Goal: Transaction & Acquisition: Purchase product/service

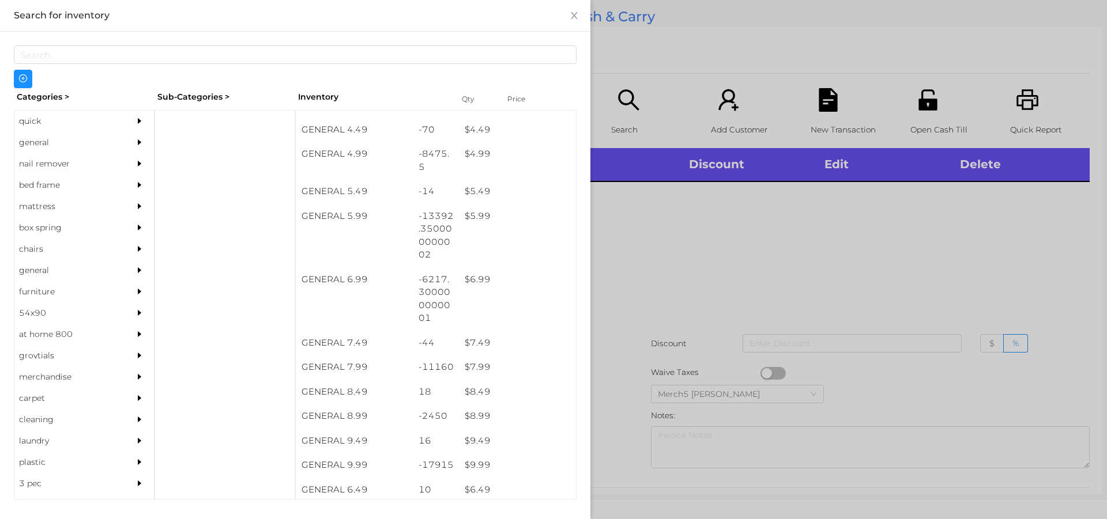
scroll to position [355, 0]
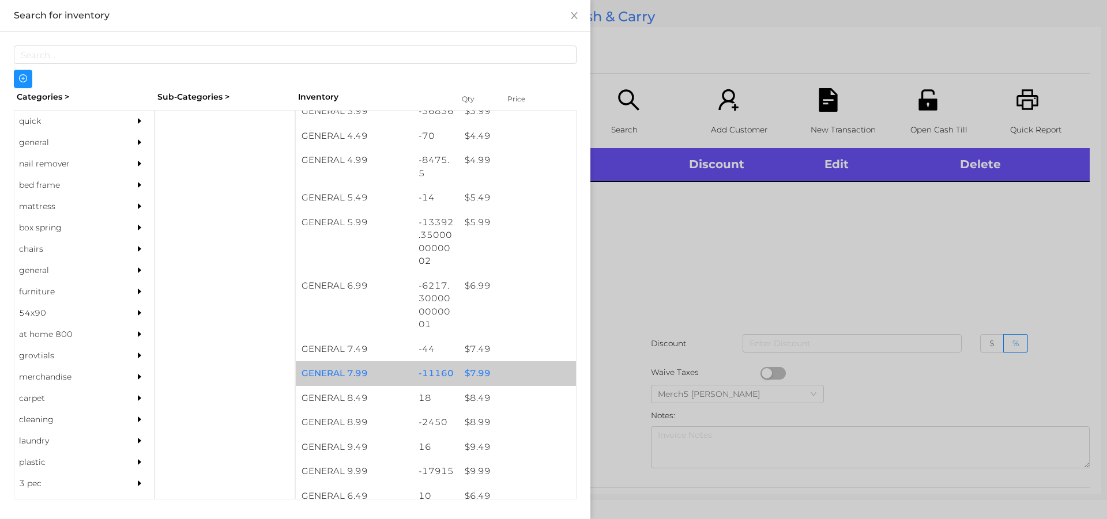
click at [480, 380] on div "$ 7.99" at bounding box center [517, 373] width 117 height 25
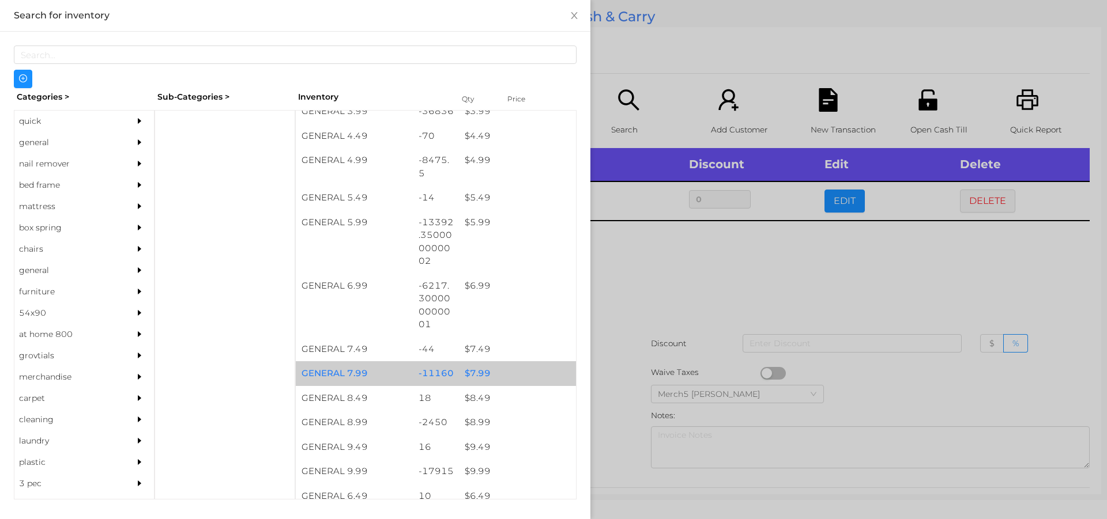
click at [490, 375] on div "$ 7.99" at bounding box center [517, 373] width 117 height 25
click at [493, 373] on div "$ 7.99" at bounding box center [517, 373] width 117 height 25
click at [466, 372] on div "$ 7.99" at bounding box center [517, 373] width 117 height 25
click at [649, 270] on div at bounding box center [553, 259] width 1107 height 519
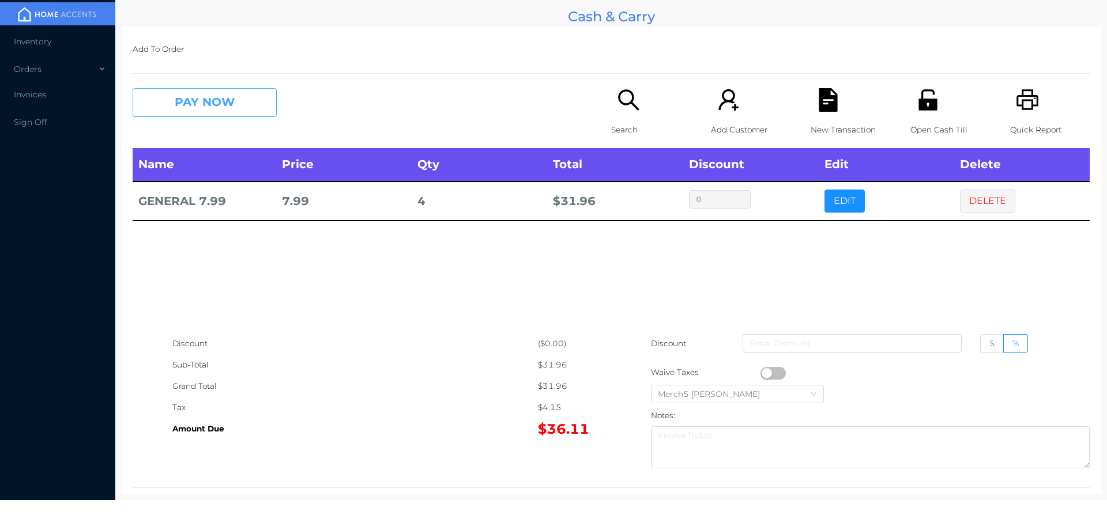
click at [225, 117] on button "PAY NOW" at bounding box center [205, 102] width 144 height 29
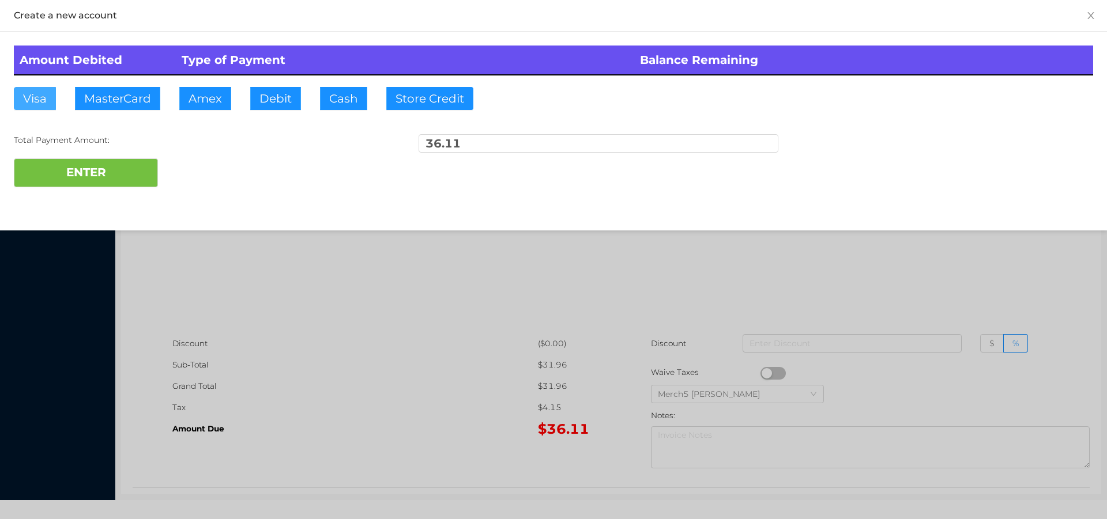
click at [35, 99] on button "Visa" at bounding box center [35, 98] width 42 height 23
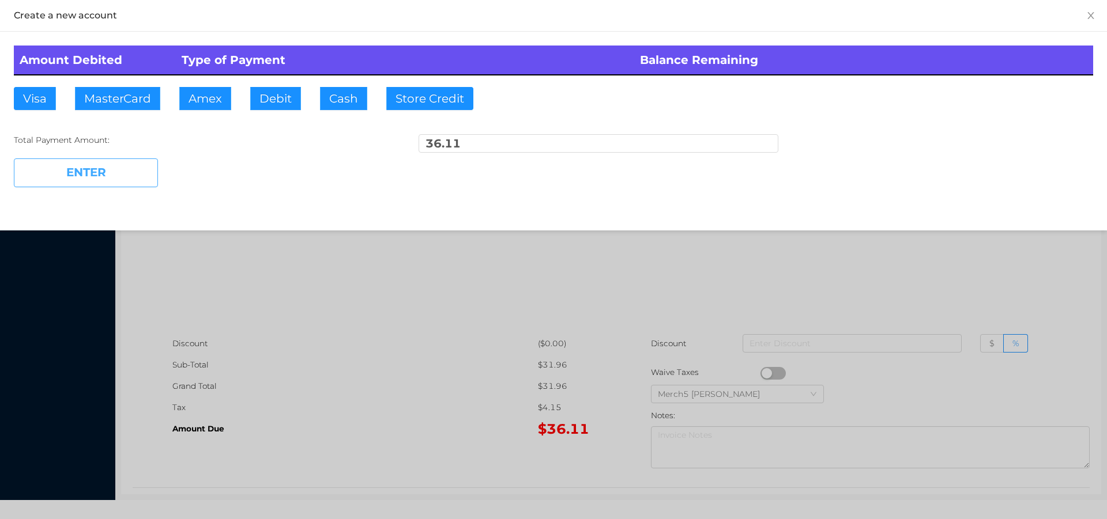
click at [82, 172] on button "ENTER" at bounding box center [86, 173] width 144 height 29
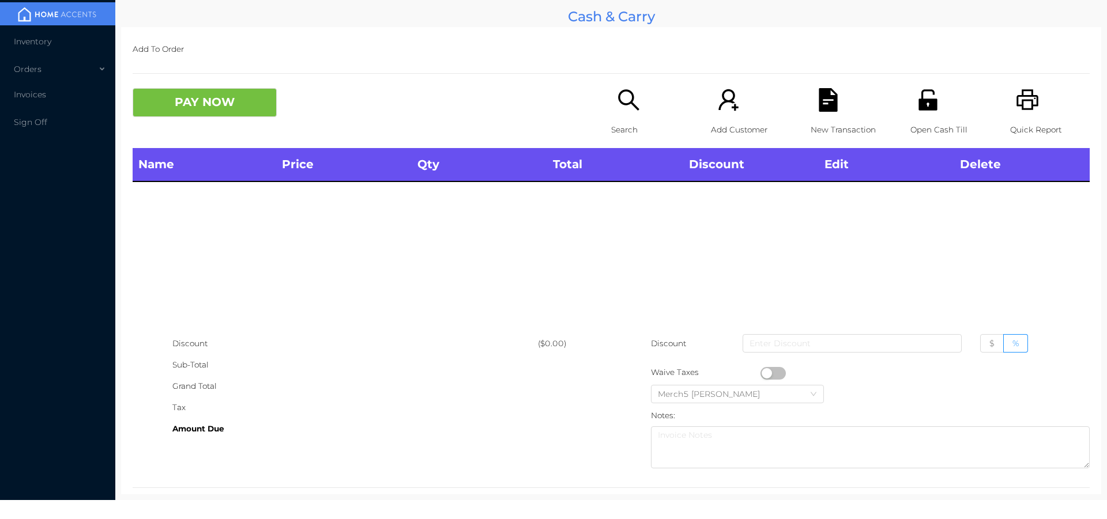
click at [626, 106] on icon "icon: search" at bounding box center [629, 100] width 24 height 24
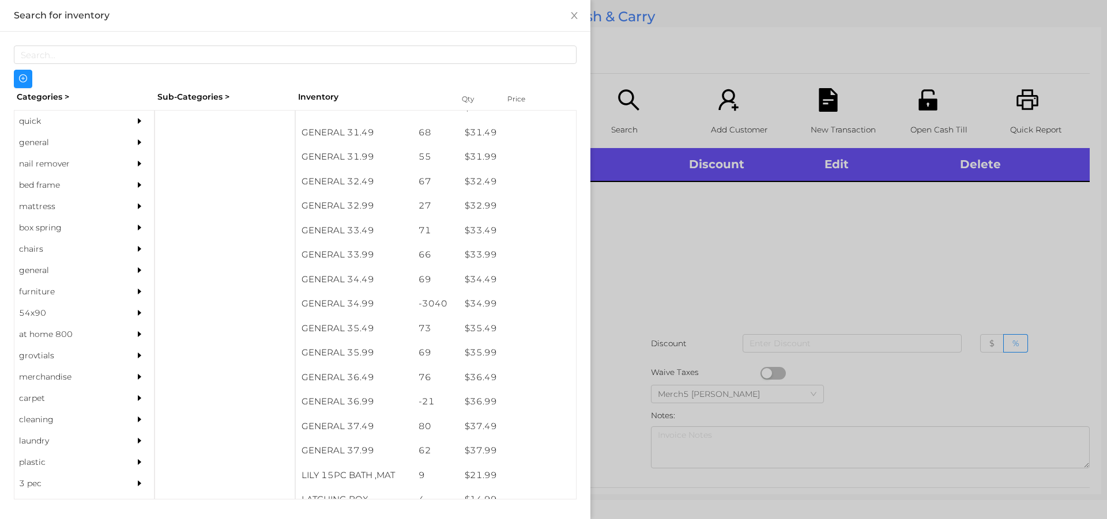
scroll to position [1798, 0]
click at [478, 307] on div "$ 34.99" at bounding box center [517, 302] width 117 height 25
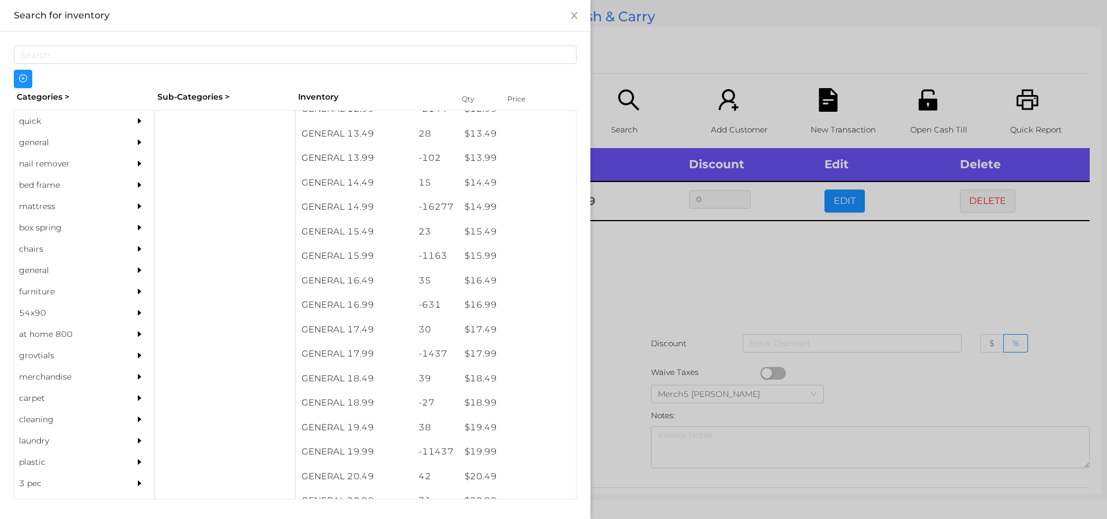
scroll to position [914, 0]
click at [474, 209] on div "$ 14.99" at bounding box center [517, 206] width 117 height 25
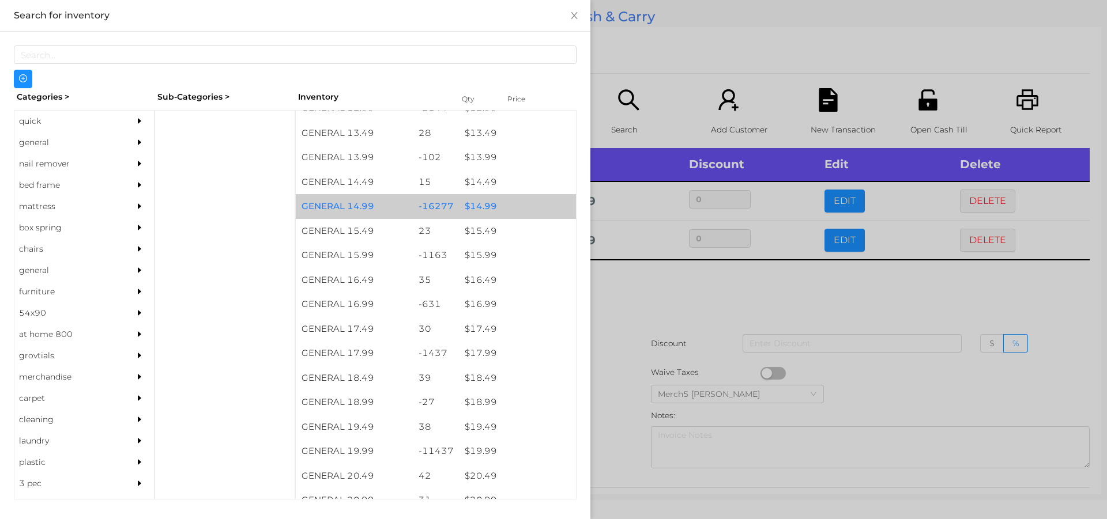
click at [479, 208] on div "$ 14.99" at bounding box center [517, 206] width 117 height 25
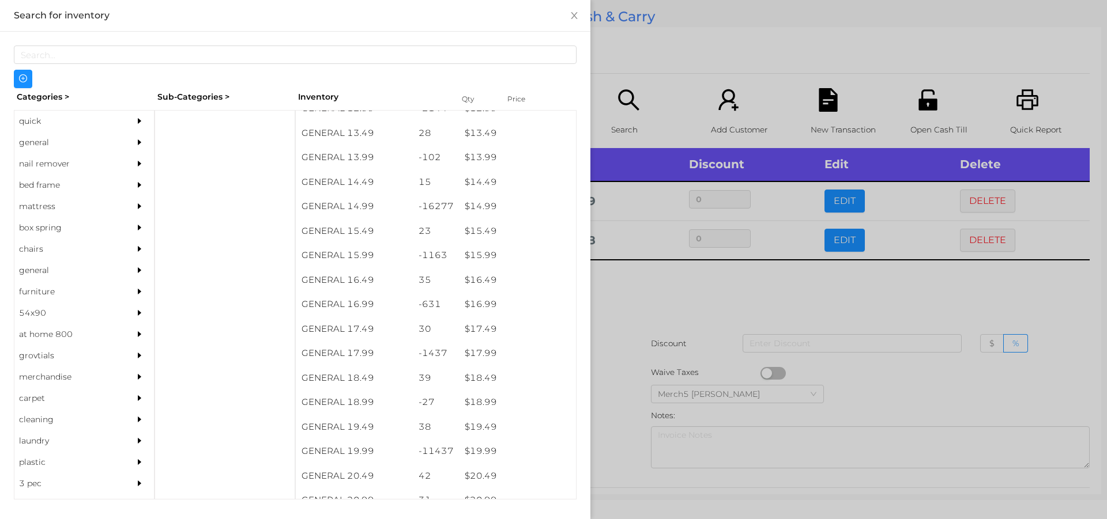
click at [25, 127] on div "quick" at bounding box center [66, 121] width 105 height 21
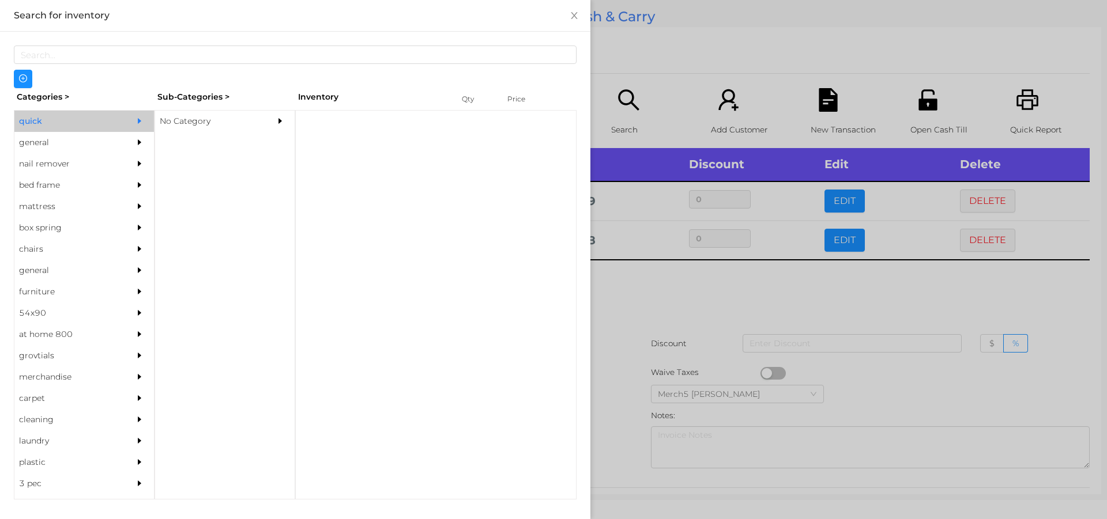
scroll to position [0, 0]
click at [186, 120] on div "No Category" at bounding box center [207, 121] width 105 height 21
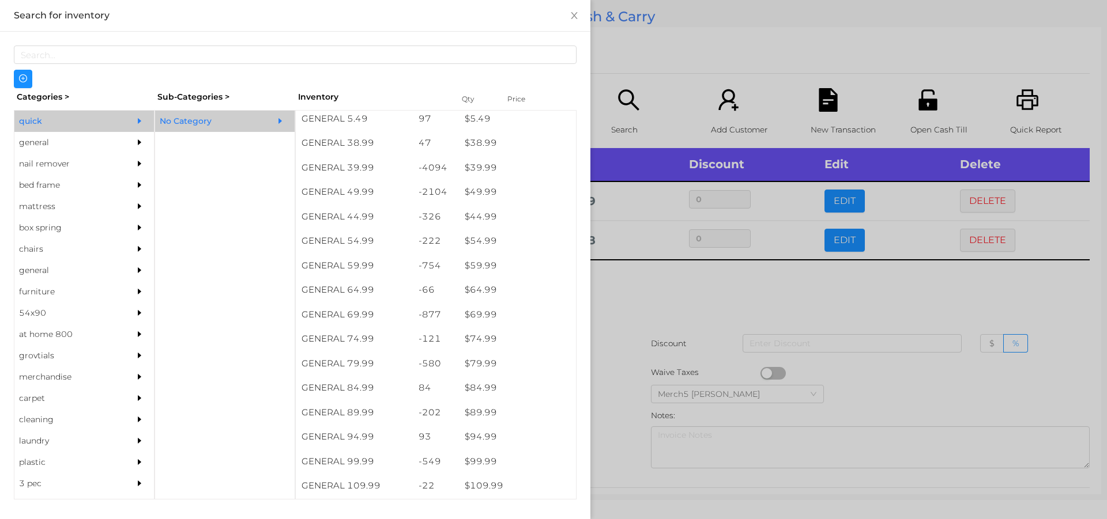
scroll to position [619, 0]
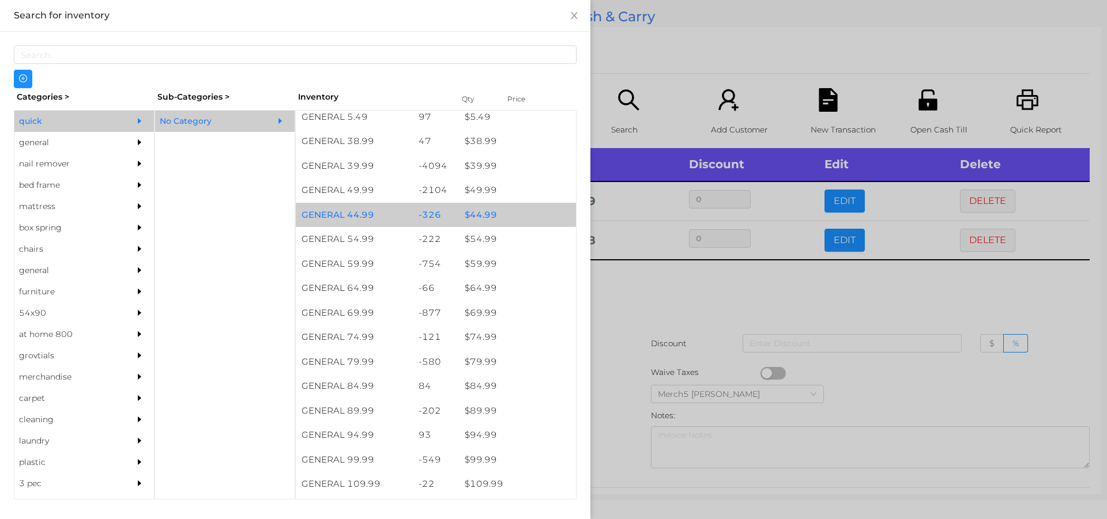
click at [486, 216] on div "$ 44.99" at bounding box center [517, 215] width 117 height 25
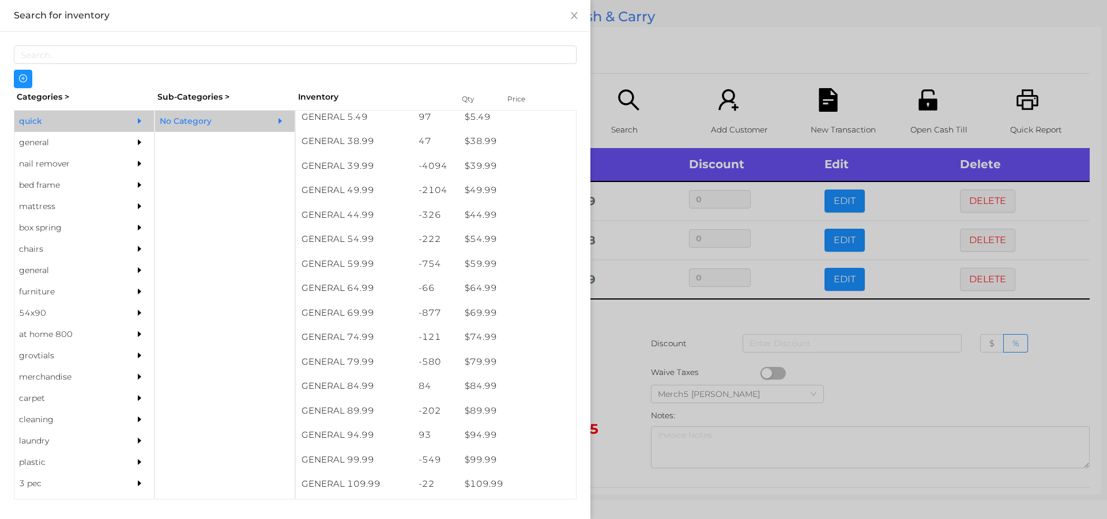
click at [619, 327] on div at bounding box center [553, 259] width 1107 height 519
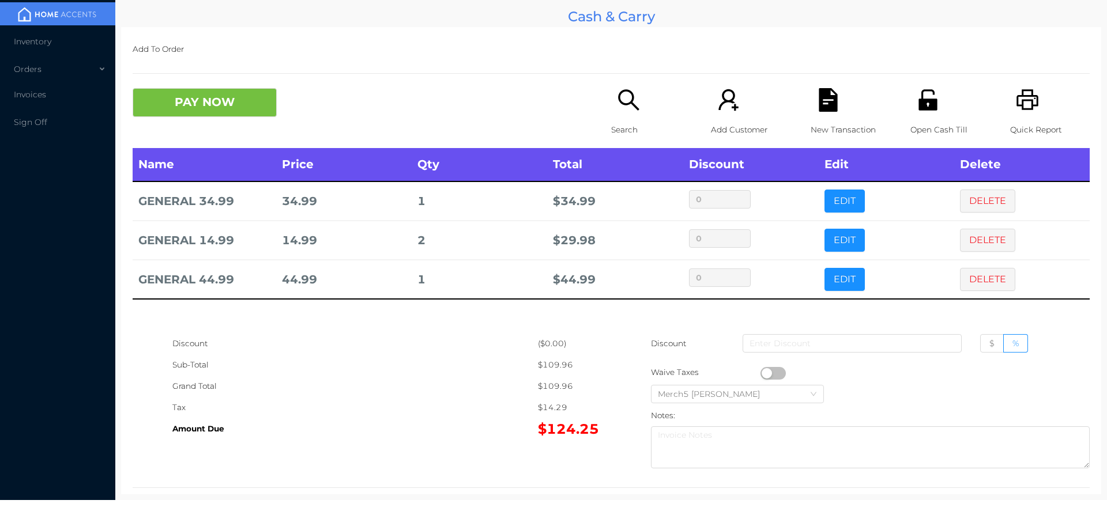
click at [622, 109] on icon "icon: search" at bounding box center [629, 100] width 24 height 24
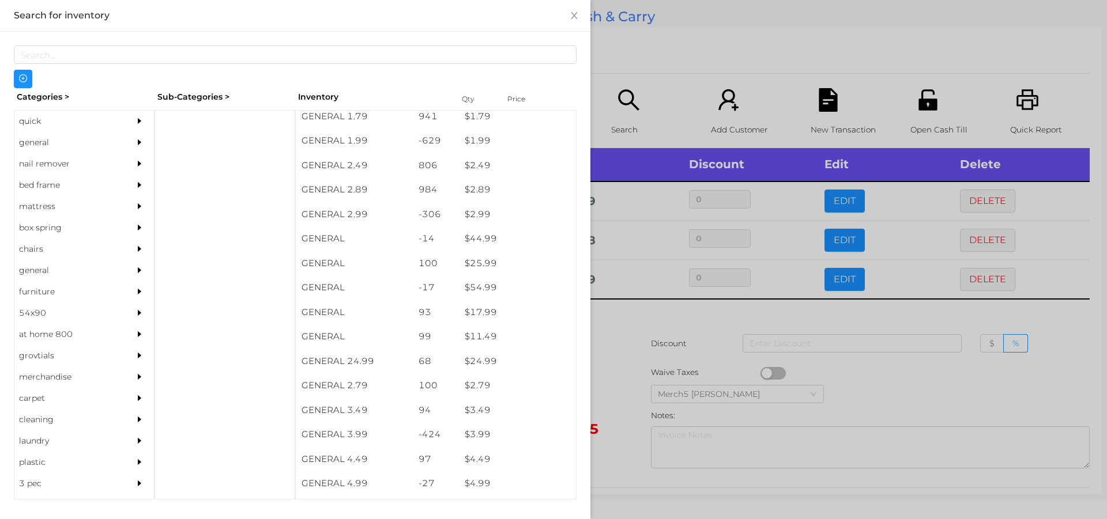
scroll to position [226, 0]
click at [33, 145] on div "general" at bounding box center [66, 142] width 105 height 21
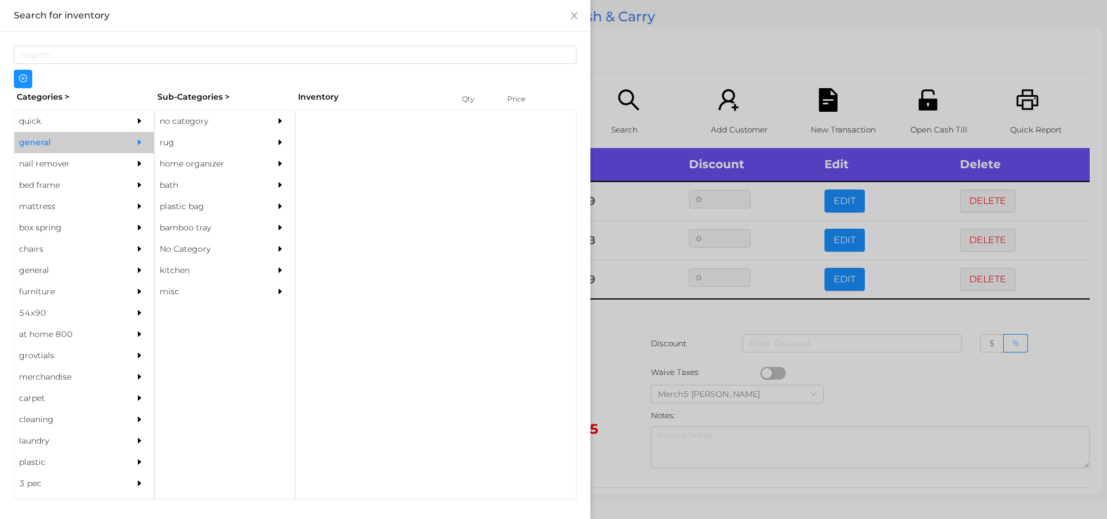
scroll to position [0, 0]
click at [201, 127] on div "no category" at bounding box center [207, 121] width 105 height 21
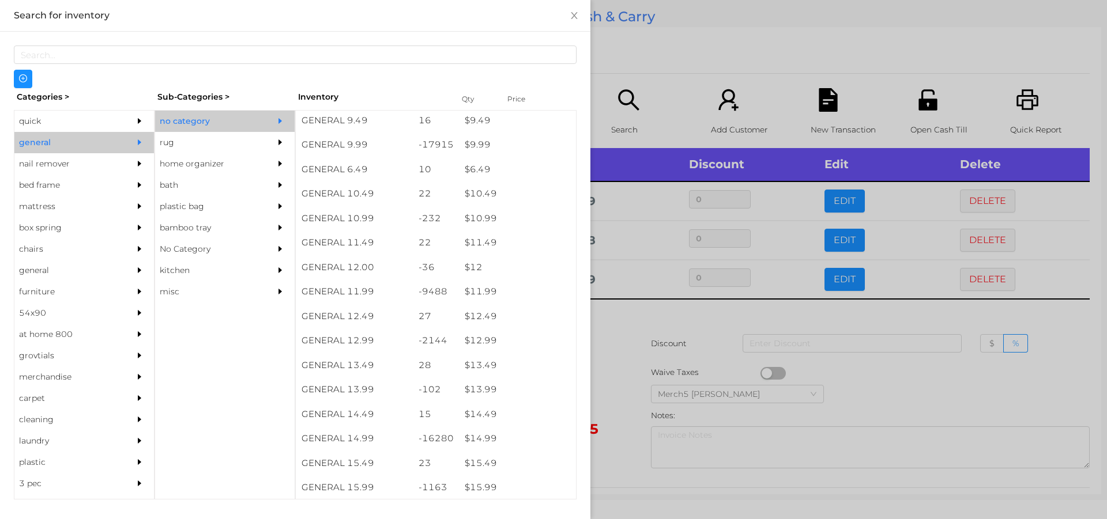
scroll to position [683, 0]
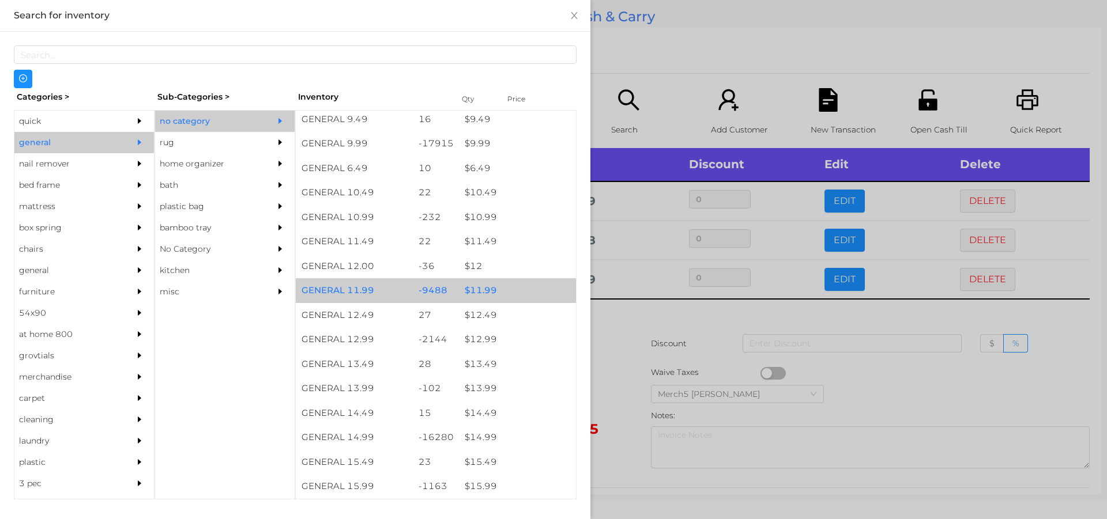
click at [480, 294] on div "$ 11.99" at bounding box center [517, 290] width 117 height 25
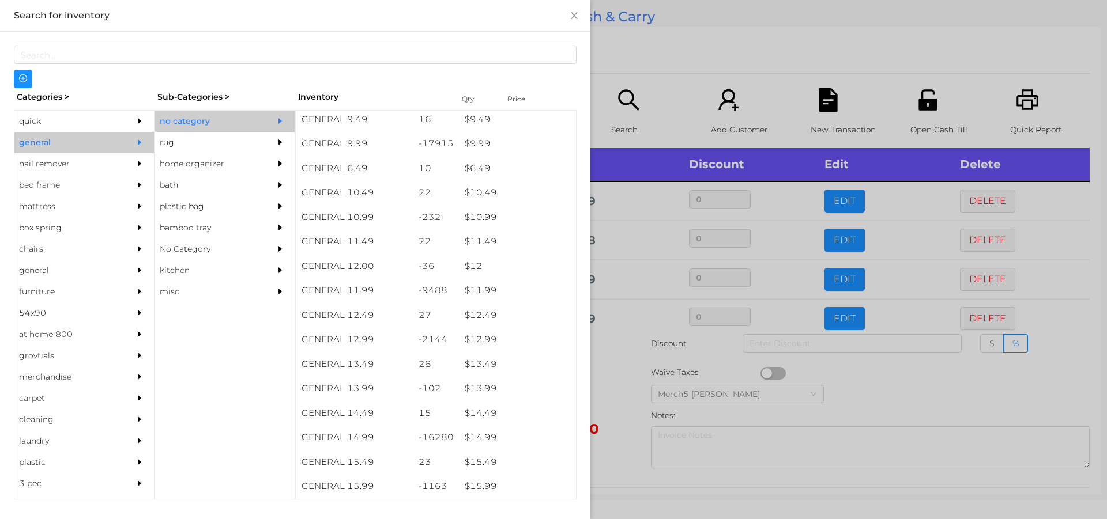
click at [619, 342] on div at bounding box center [553, 259] width 1107 height 519
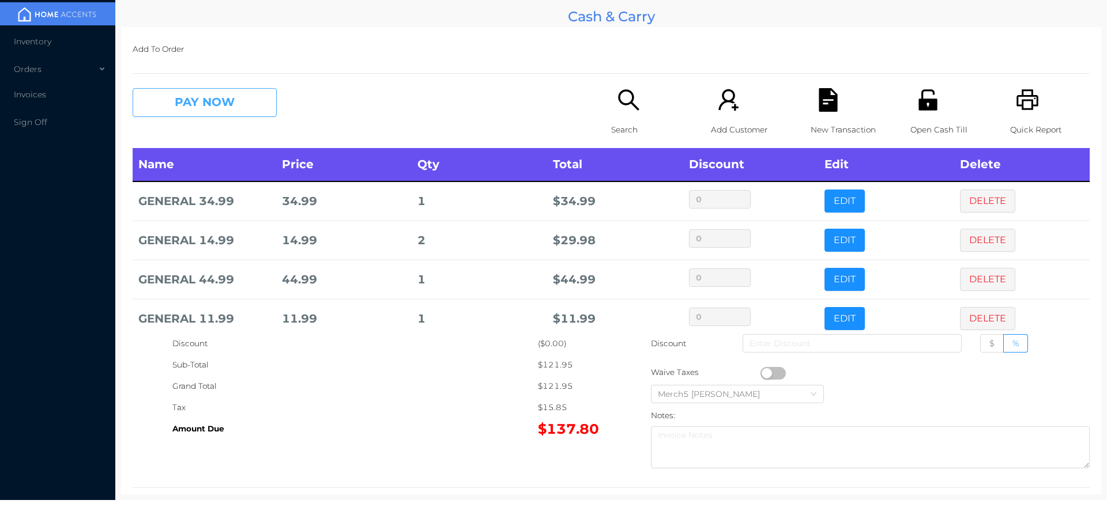
click at [233, 100] on button "PAY NOW" at bounding box center [205, 102] width 144 height 29
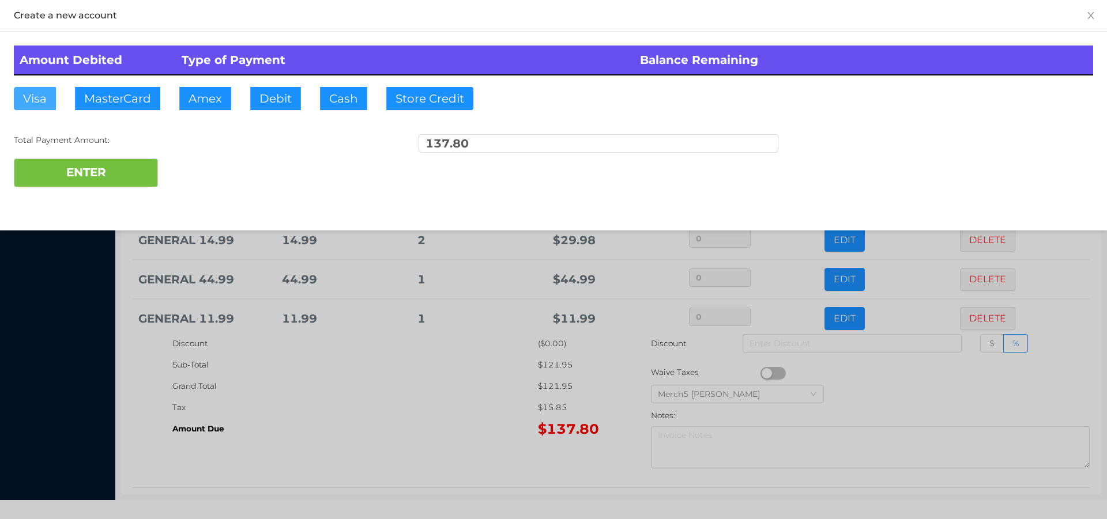
click at [29, 99] on button "Visa" at bounding box center [35, 98] width 42 height 23
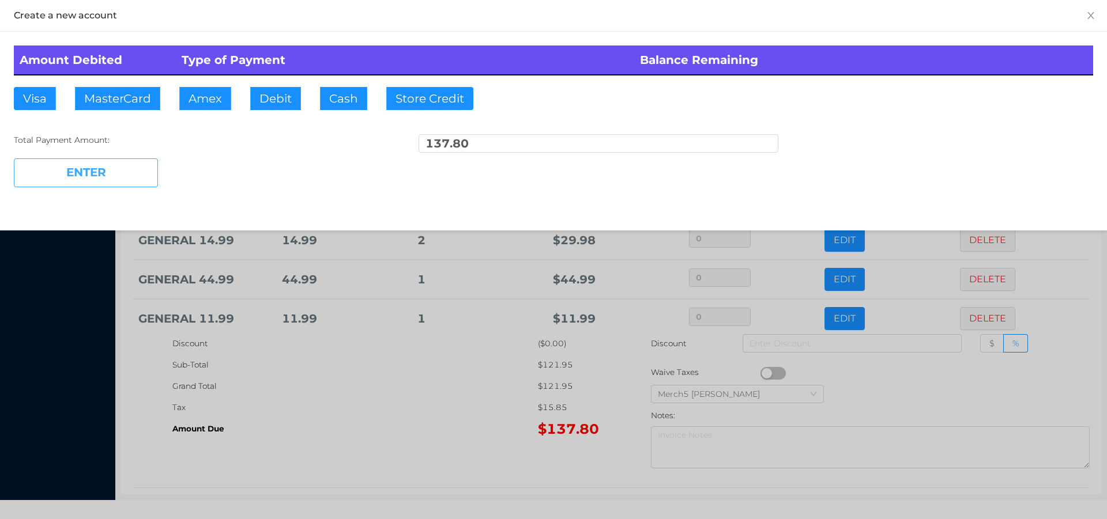
click at [63, 165] on button "ENTER" at bounding box center [86, 173] width 144 height 29
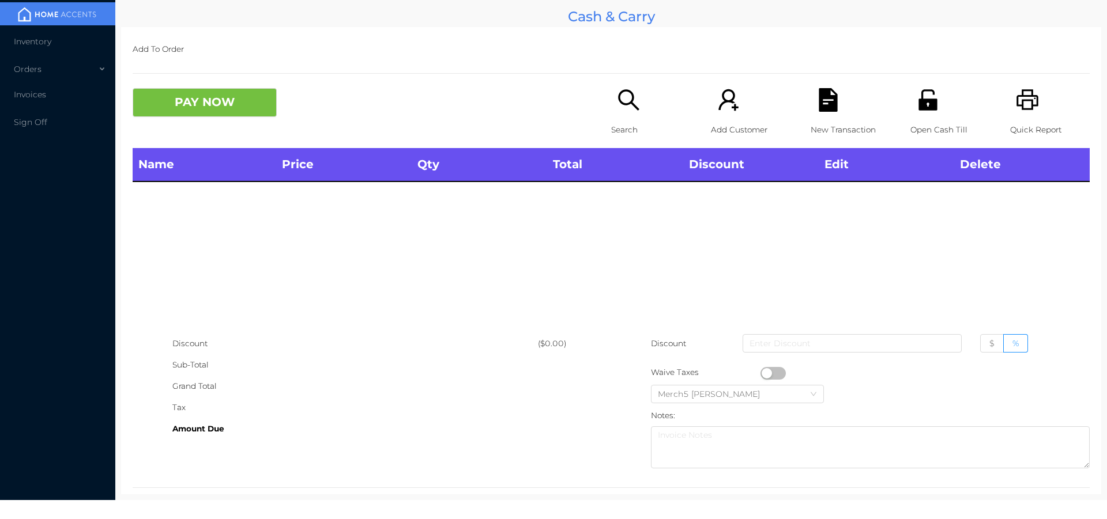
click at [625, 96] on icon "icon: search" at bounding box center [629, 100] width 24 height 24
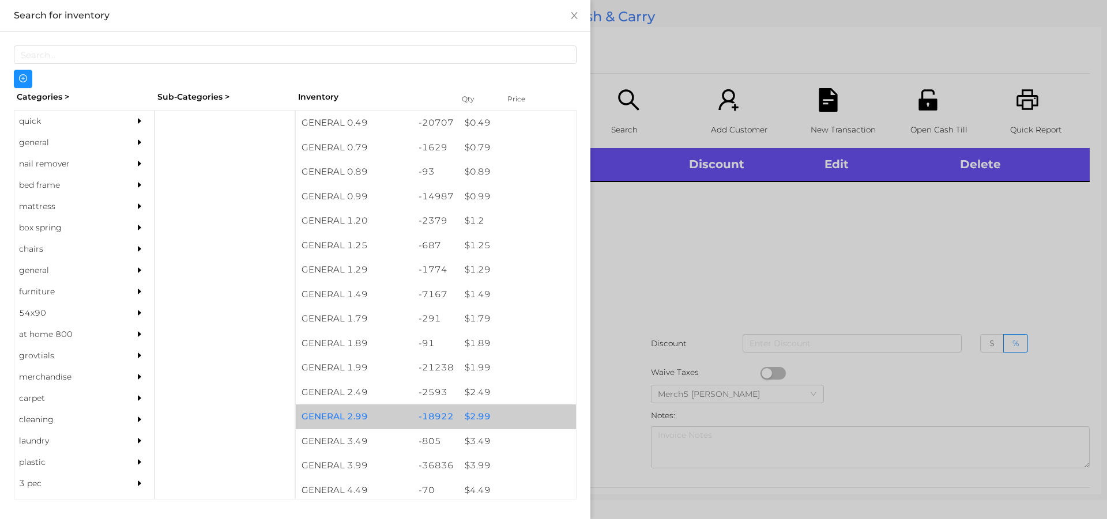
click at [481, 417] on div "$ 2.99" at bounding box center [517, 417] width 117 height 25
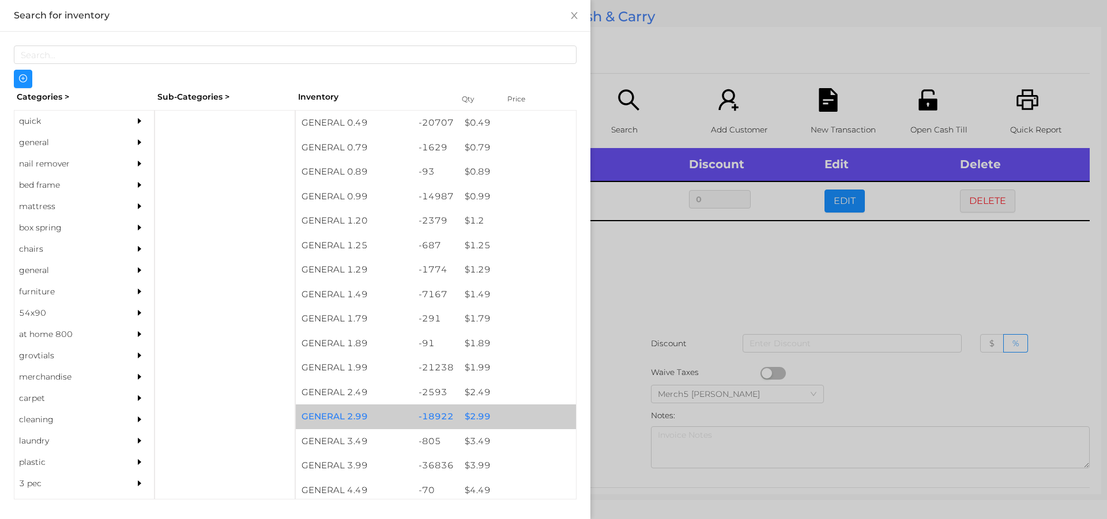
click at [476, 420] on div "$ 2.99" at bounding box center [517, 417] width 117 height 25
click at [471, 415] on div "$ 2.99" at bounding box center [517, 417] width 117 height 25
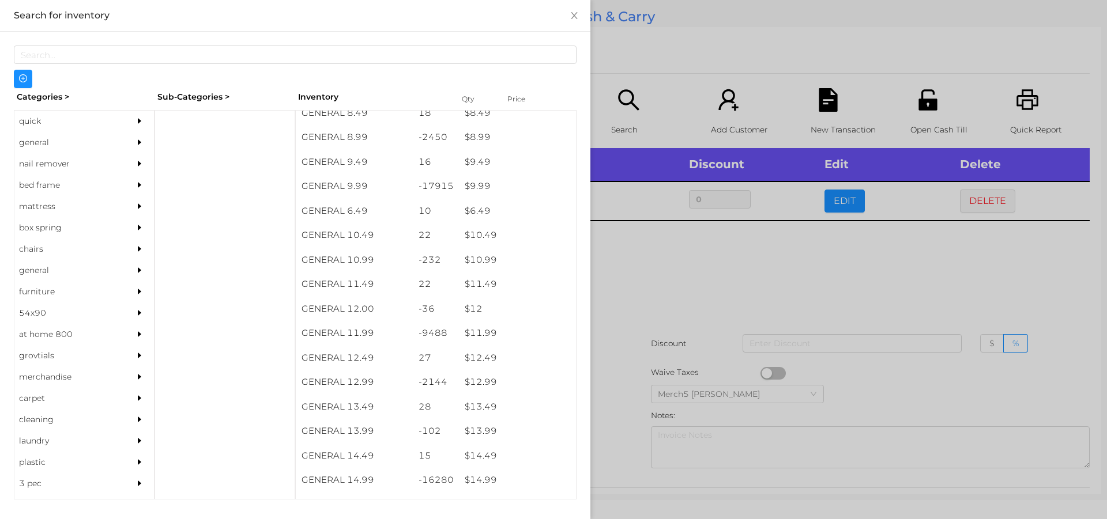
scroll to position [640, 0]
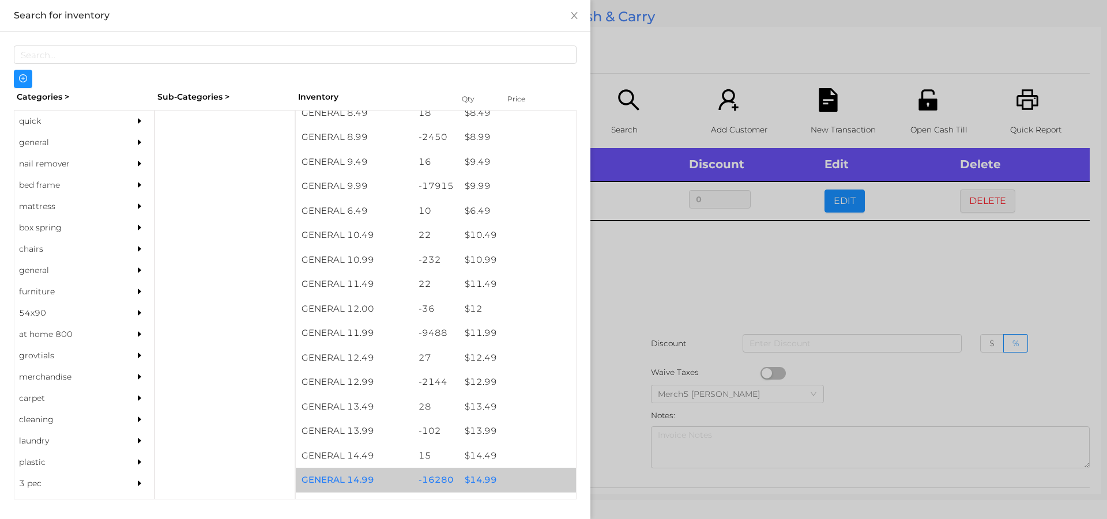
click at [479, 485] on div "$ 14.99" at bounding box center [517, 480] width 117 height 25
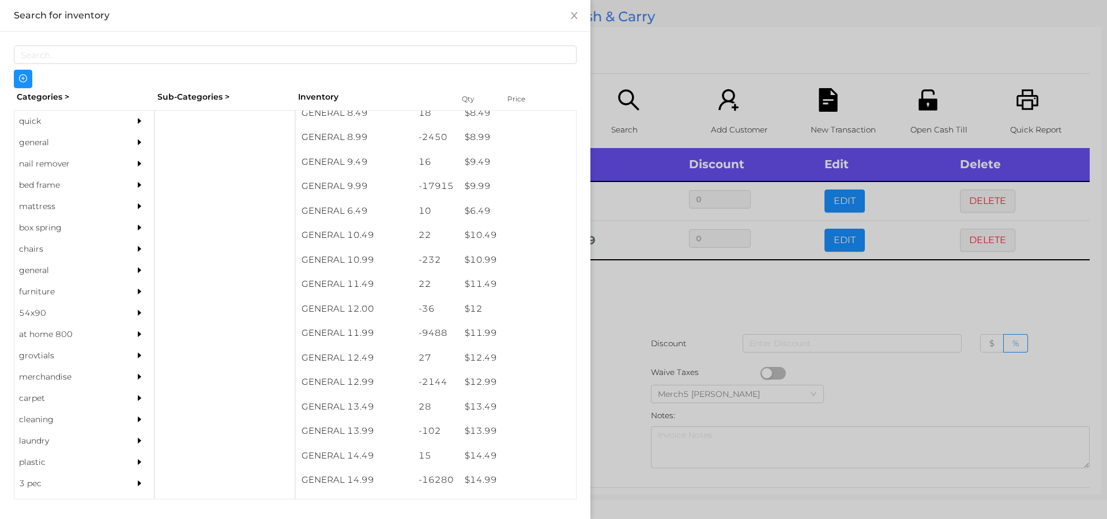
click at [633, 293] on div at bounding box center [553, 259] width 1107 height 519
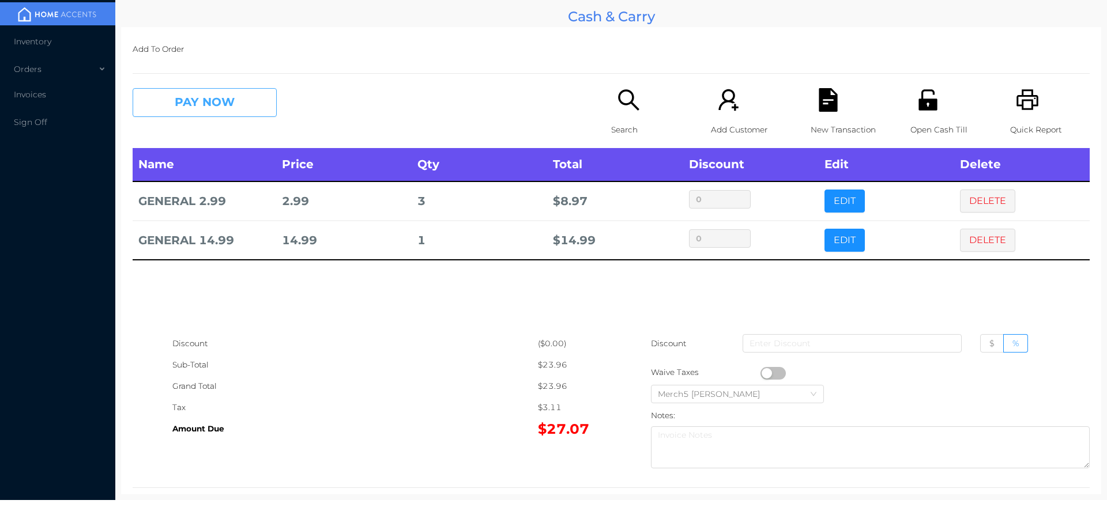
click at [243, 106] on button "PAY NOW" at bounding box center [205, 102] width 144 height 29
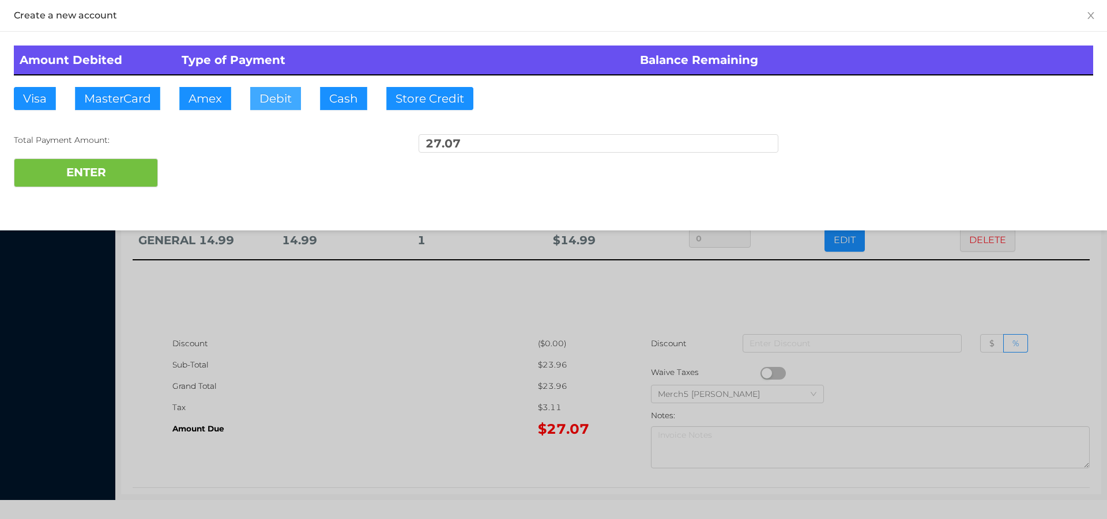
click at [277, 97] on button "Debit" at bounding box center [275, 98] width 51 height 23
click at [277, 99] on button "Debit" at bounding box center [275, 98] width 51 height 23
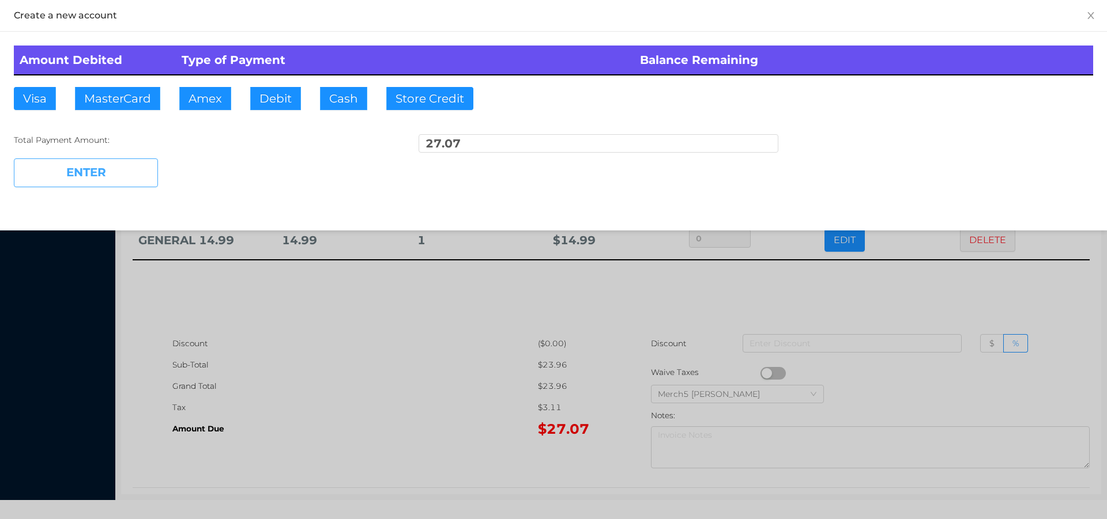
click at [108, 171] on button "ENTER" at bounding box center [86, 173] width 144 height 29
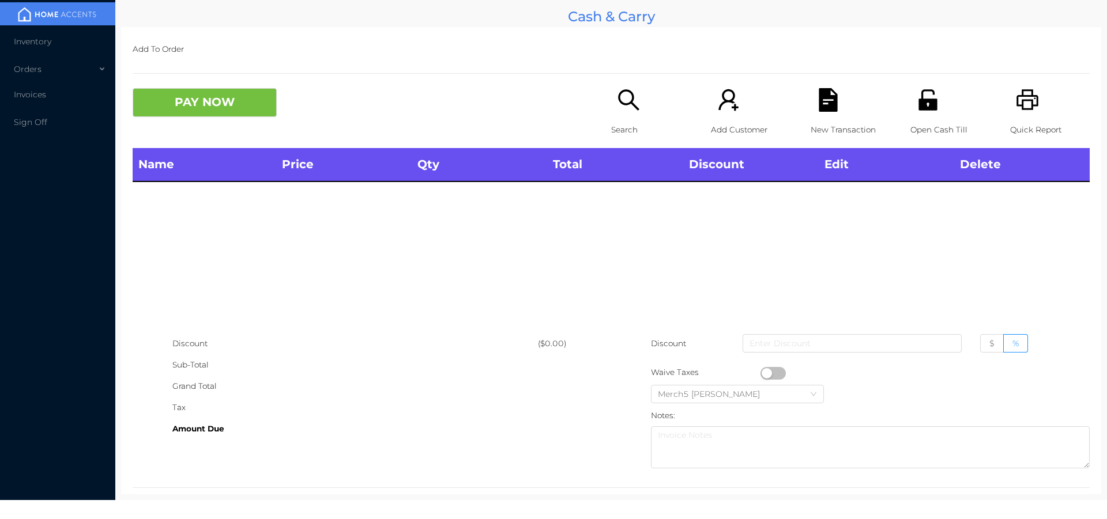
click at [620, 101] on icon "icon: search" at bounding box center [629, 100] width 24 height 24
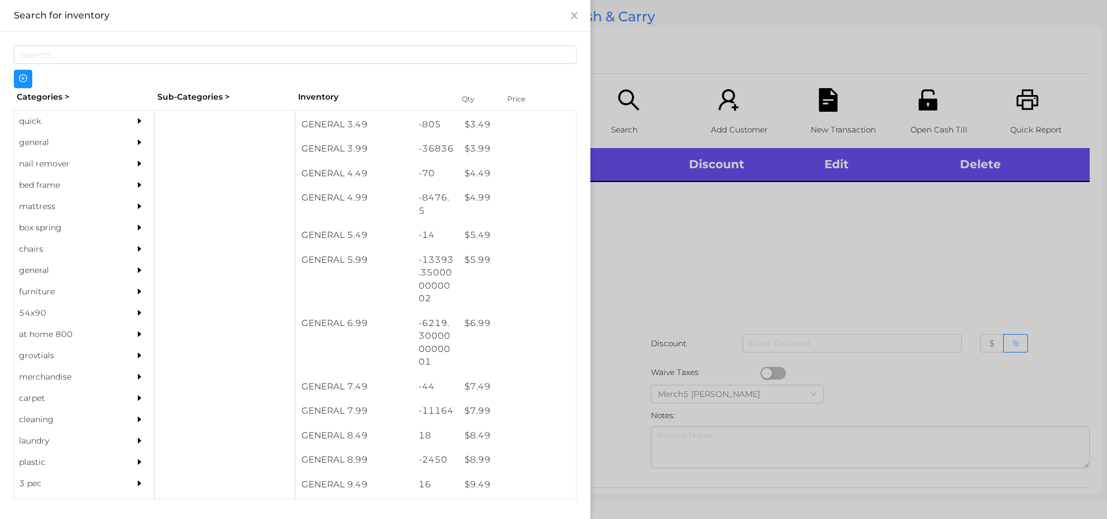
scroll to position [317, 0]
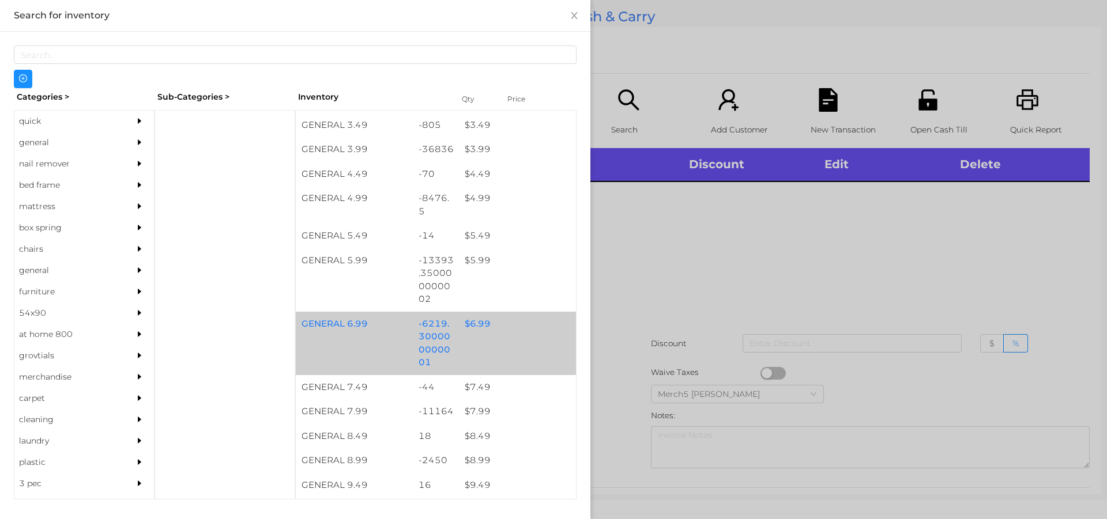
click at [469, 324] on div "$ 6.99" at bounding box center [517, 324] width 117 height 25
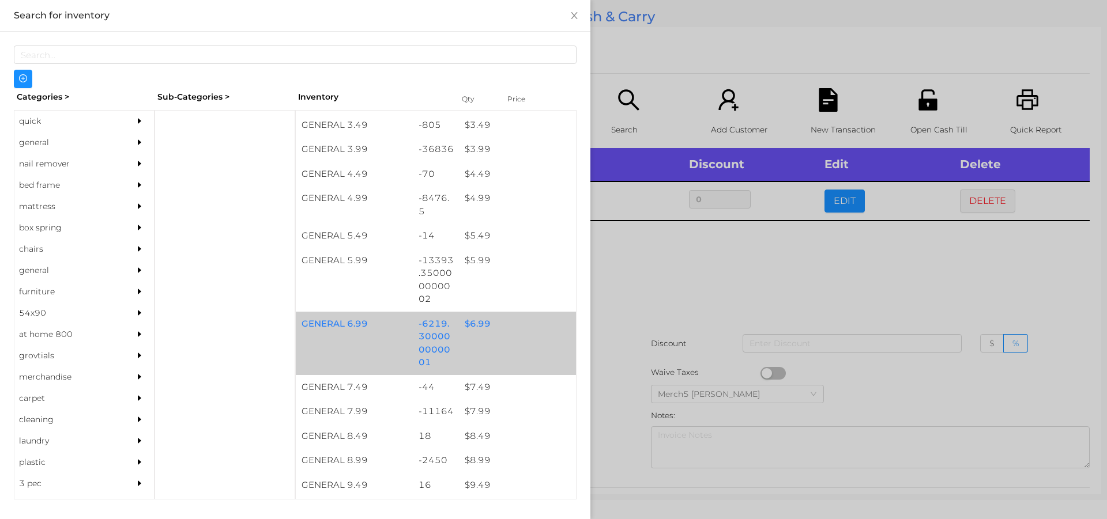
click at [663, 261] on div at bounding box center [553, 259] width 1107 height 519
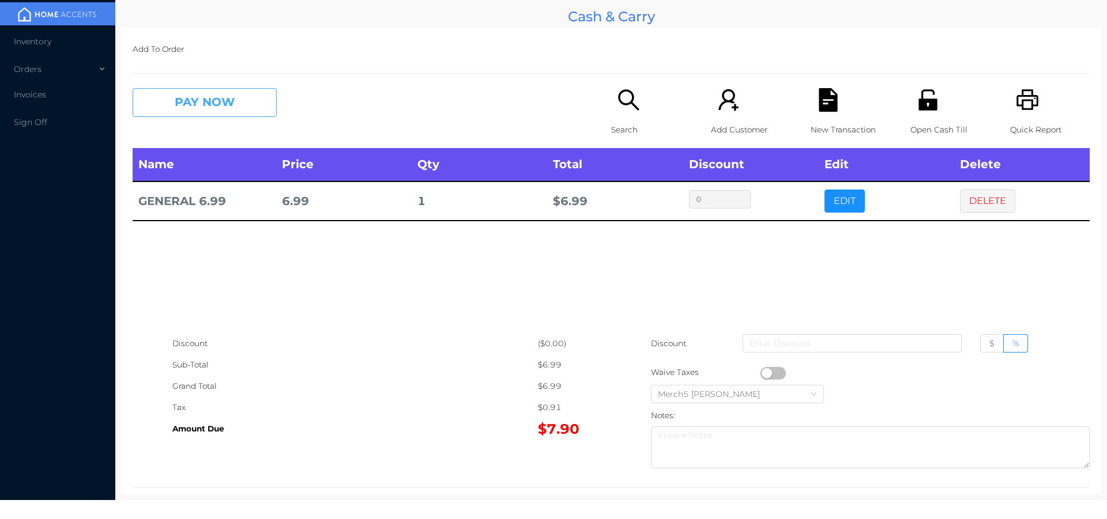
click at [230, 108] on button "PAY NOW" at bounding box center [205, 102] width 144 height 29
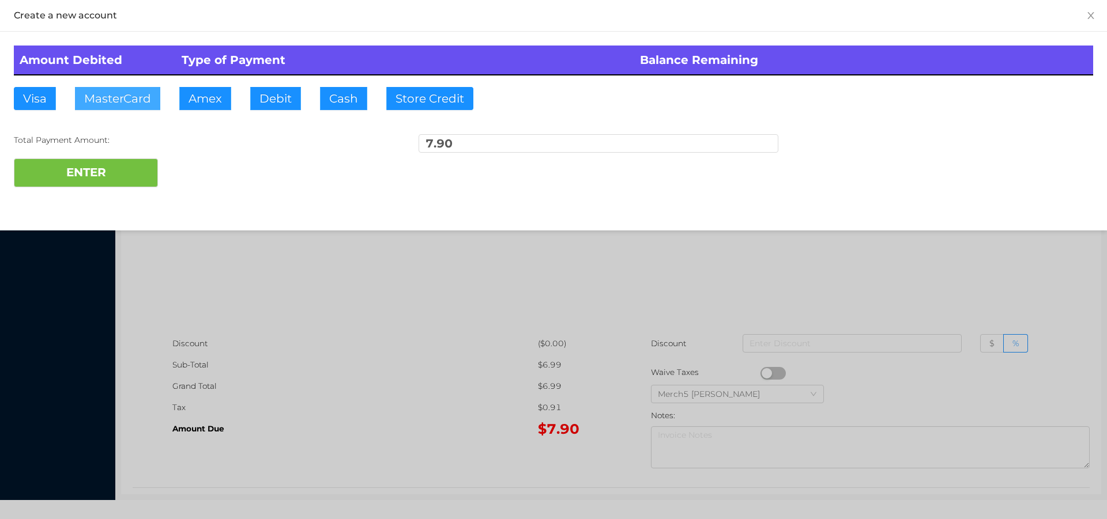
click at [128, 94] on button "MasterCard" at bounding box center [117, 98] width 85 height 23
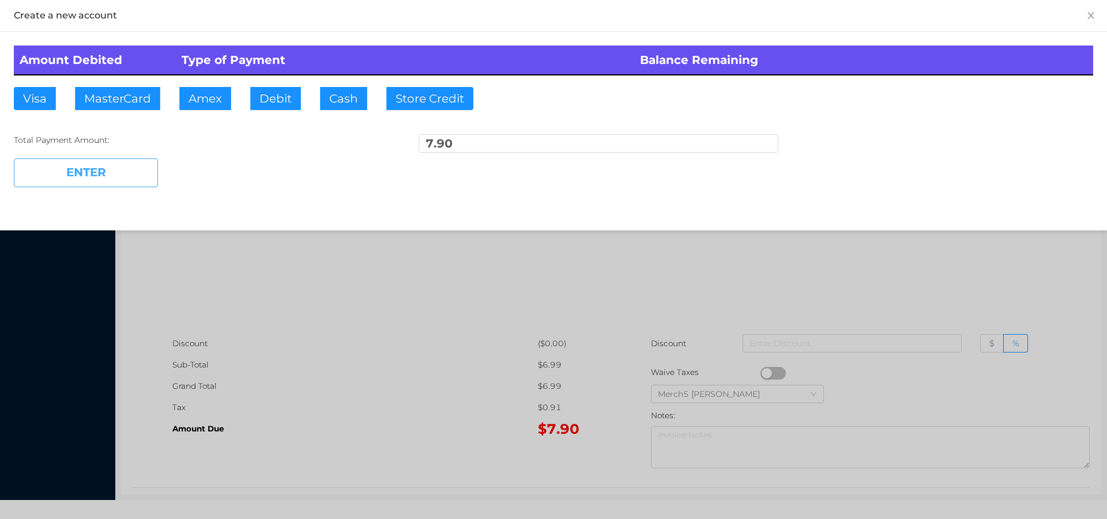
click at [106, 179] on button "ENTER" at bounding box center [86, 173] width 144 height 29
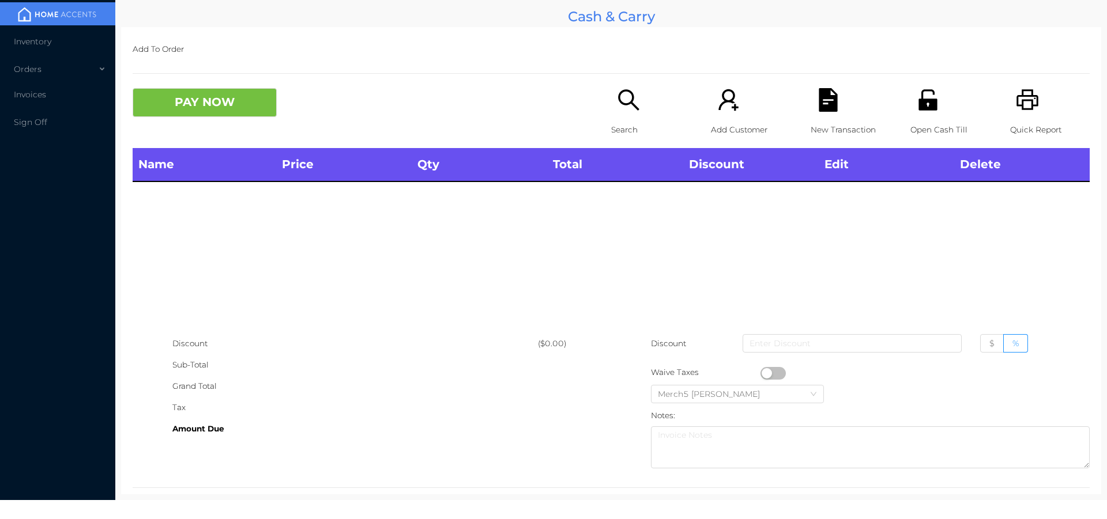
click at [631, 95] on icon "icon: search" at bounding box center [629, 100] width 24 height 24
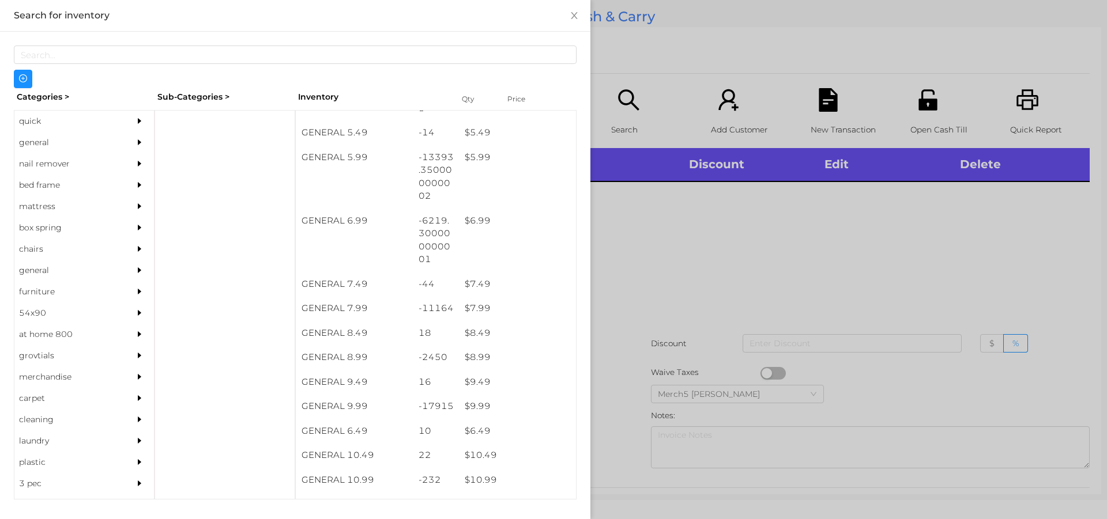
scroll to position [419, 0]
click at [476, 409] on div "$ 9.99" at bounding box center [517, 407] width 117 height 25
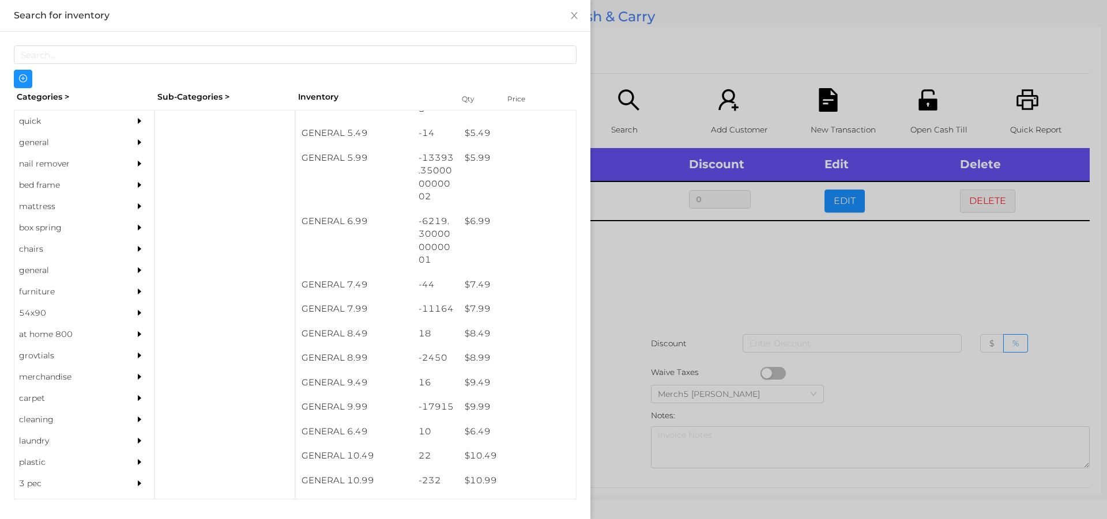
click at [652, 274] on div at bounding box center [553, 259] width 1107 height 519
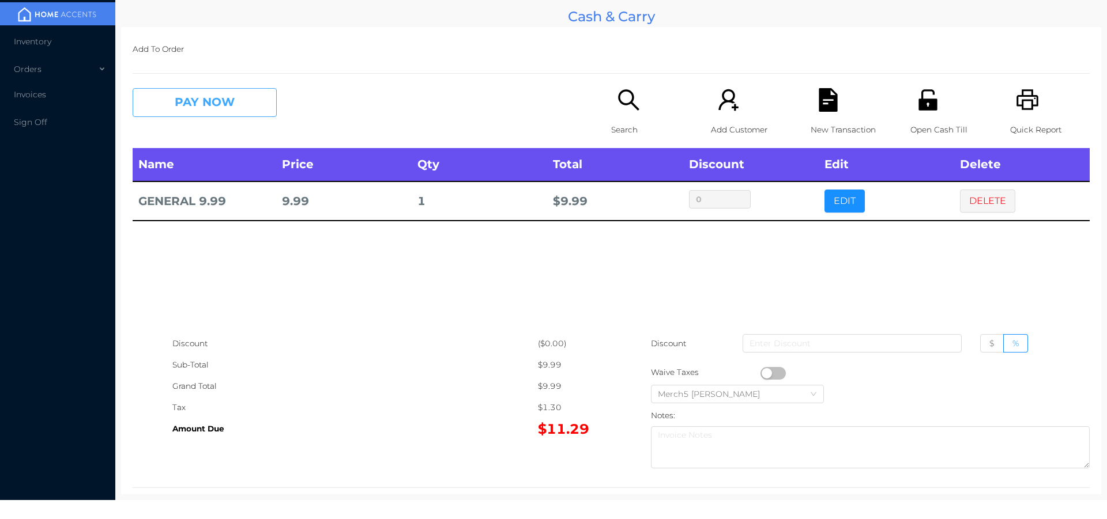
click at [230, 101] on button "PAY NOW" at bounding box center [205, 102] width 144 height 29
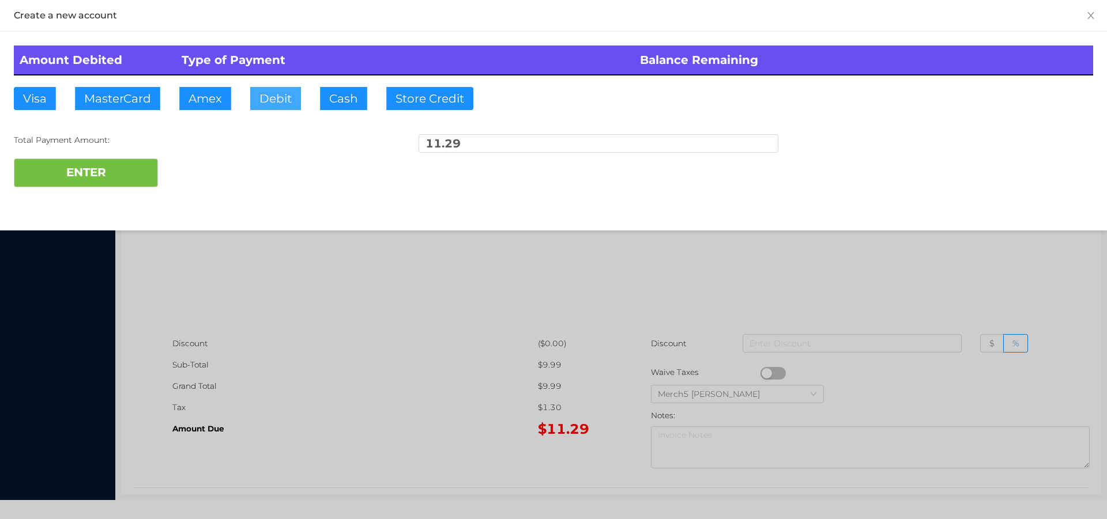
click at [274, 97] on button "Debit" at bounding box center [275, 98] width 51 height 23
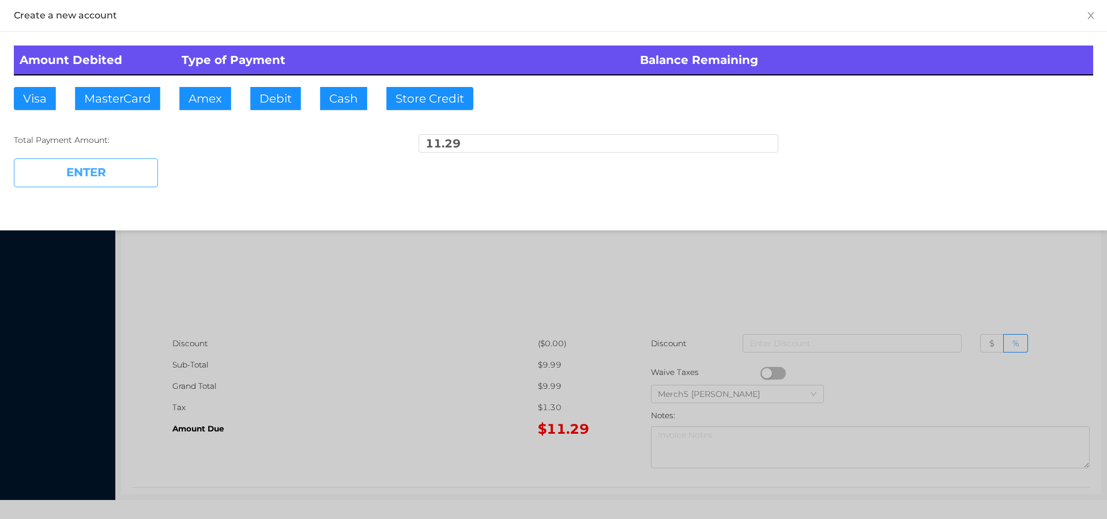
click at [89, 175] on button "ENTER" at bounding box center [86, 173] width 144 height 29
